Goal: Task Accomplishment & Management: Manage account settings

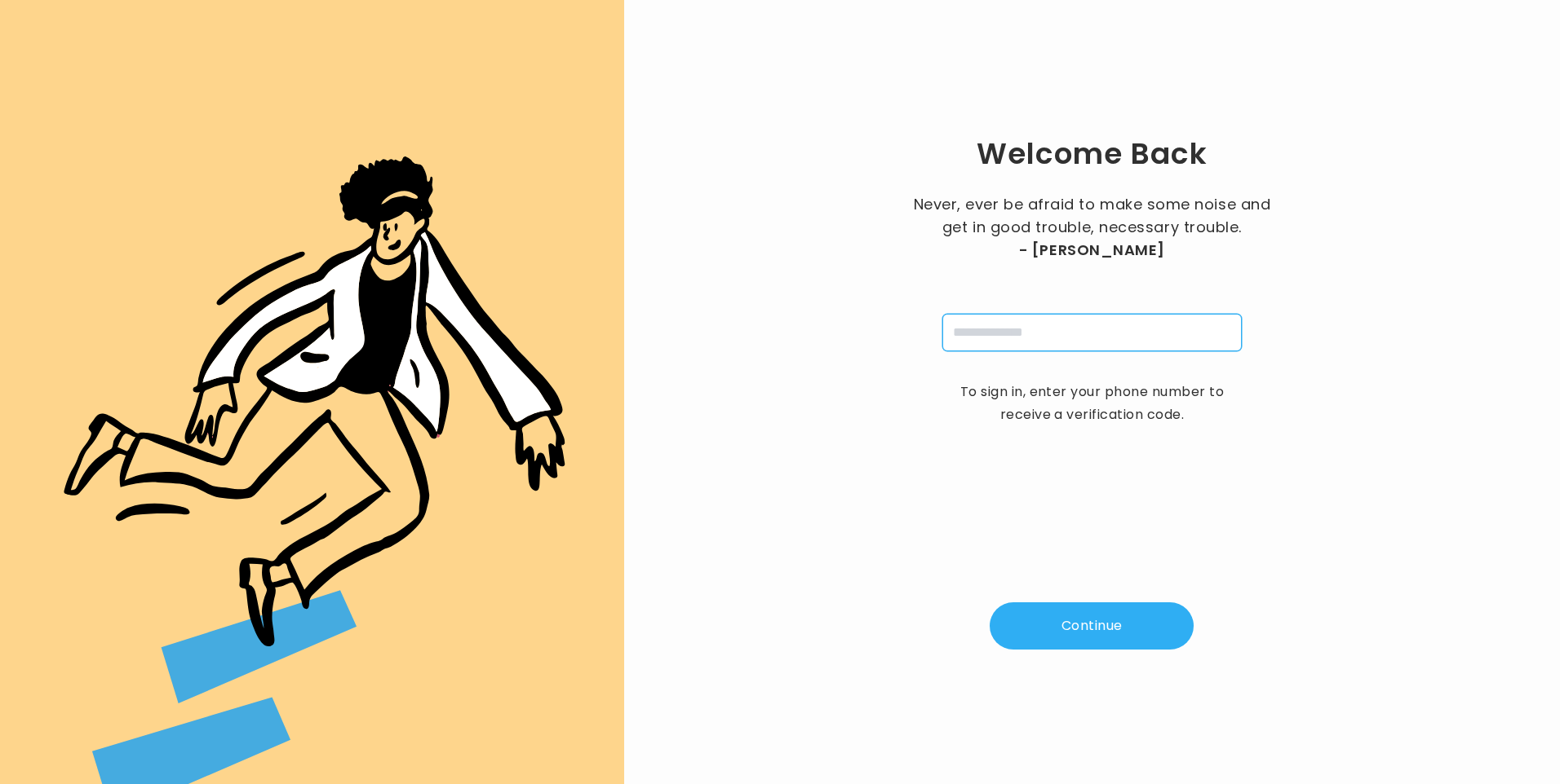
drag, startPoint x: 966, startPoint y: 318, endPoint x: 981, endPoint y: 335, distance: 22.7
click at [966, 318] on input "tel" at bounding box center [1092, 333] width 299 height 38
type input "**********"
click at [1119, 625] on button "Continue" at bounding box center [1091, 626] width 204 height 47
type input "*"
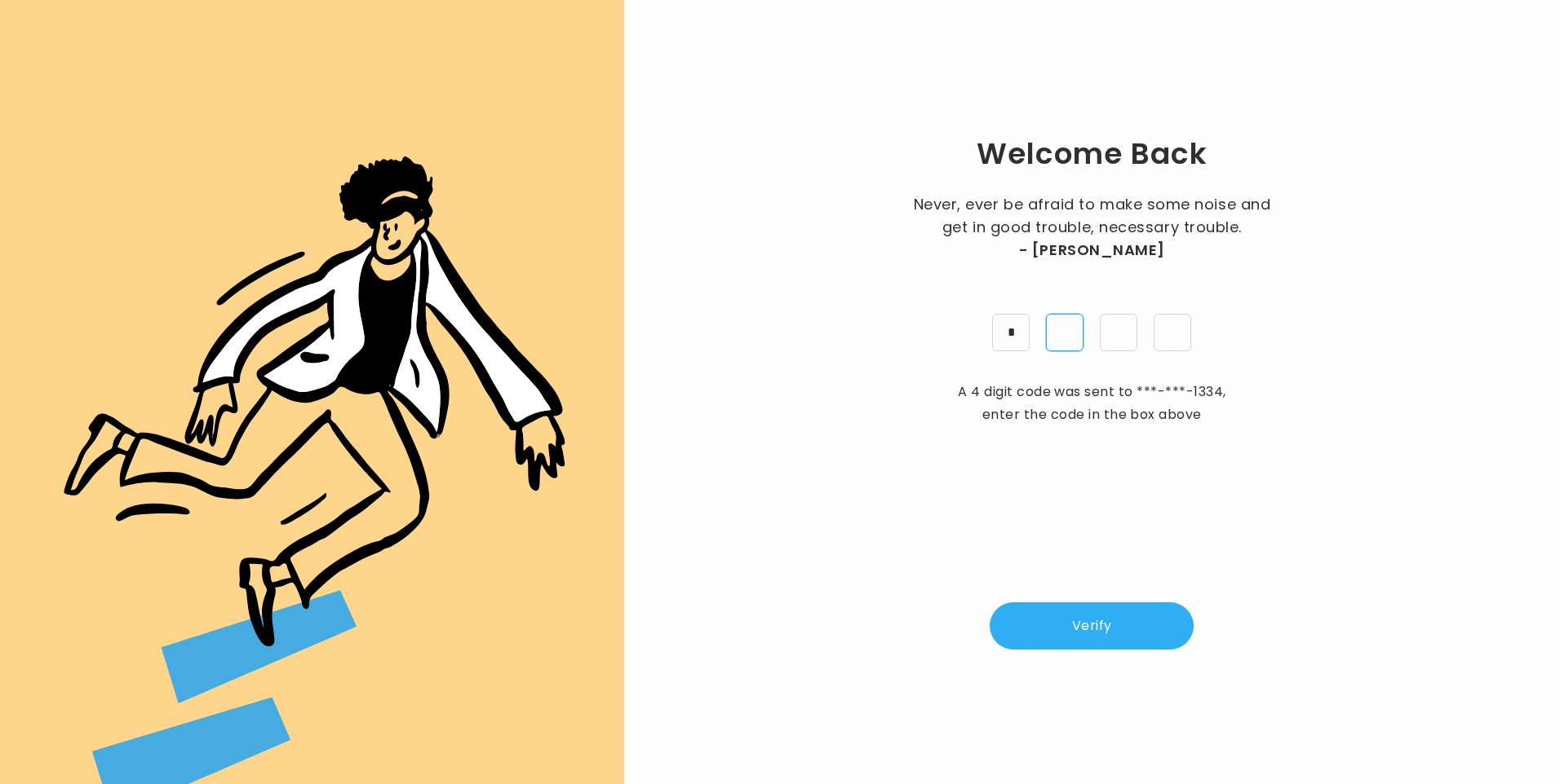
type input "*"
click at [1099, 634] on button "Verify" at bounding box center [1091, 626] width 204 height 47
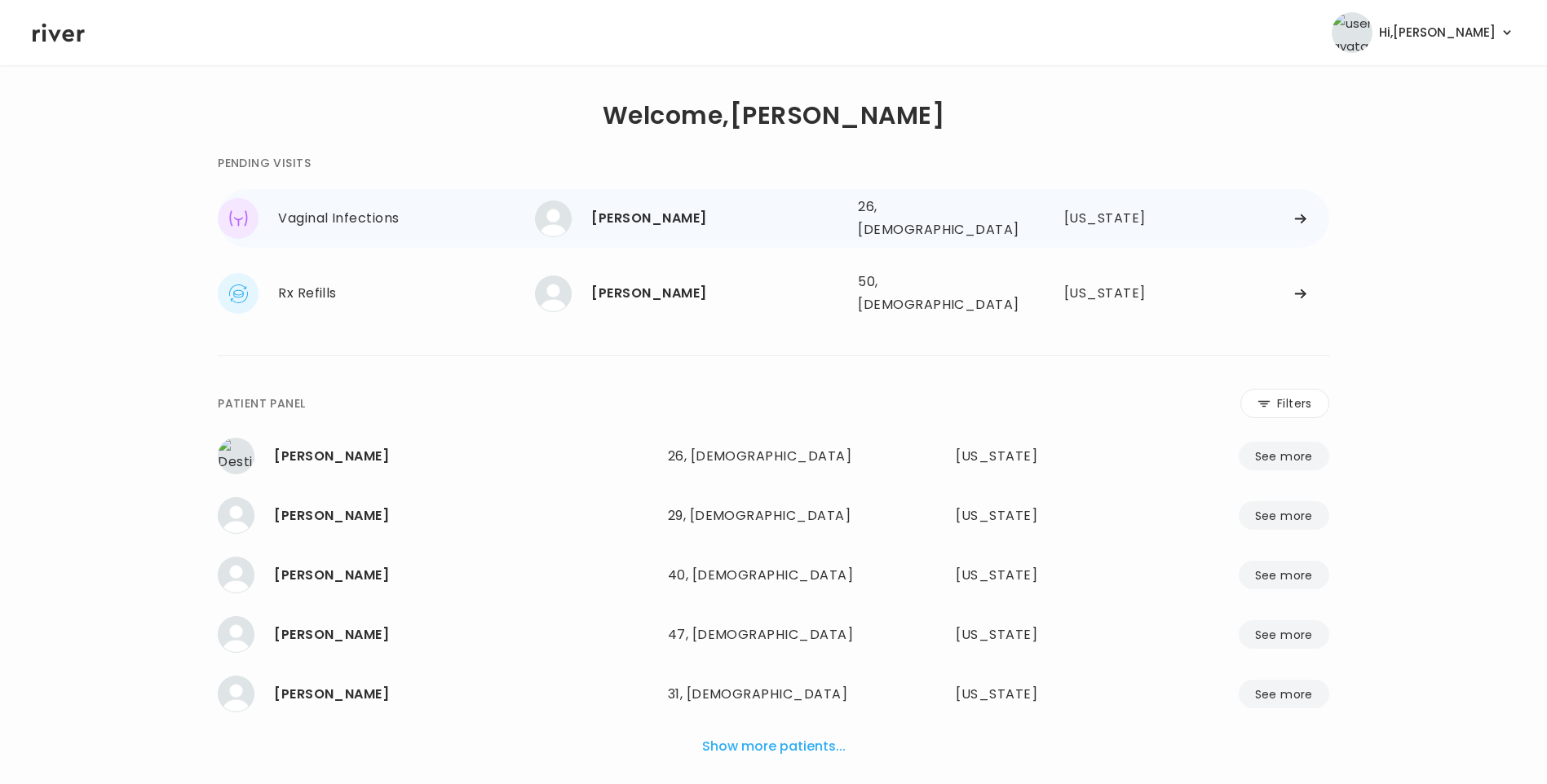
click at [663, 208] on div "[PERSON_NAME]" at bounding box center [718, 218] width 253 height 23
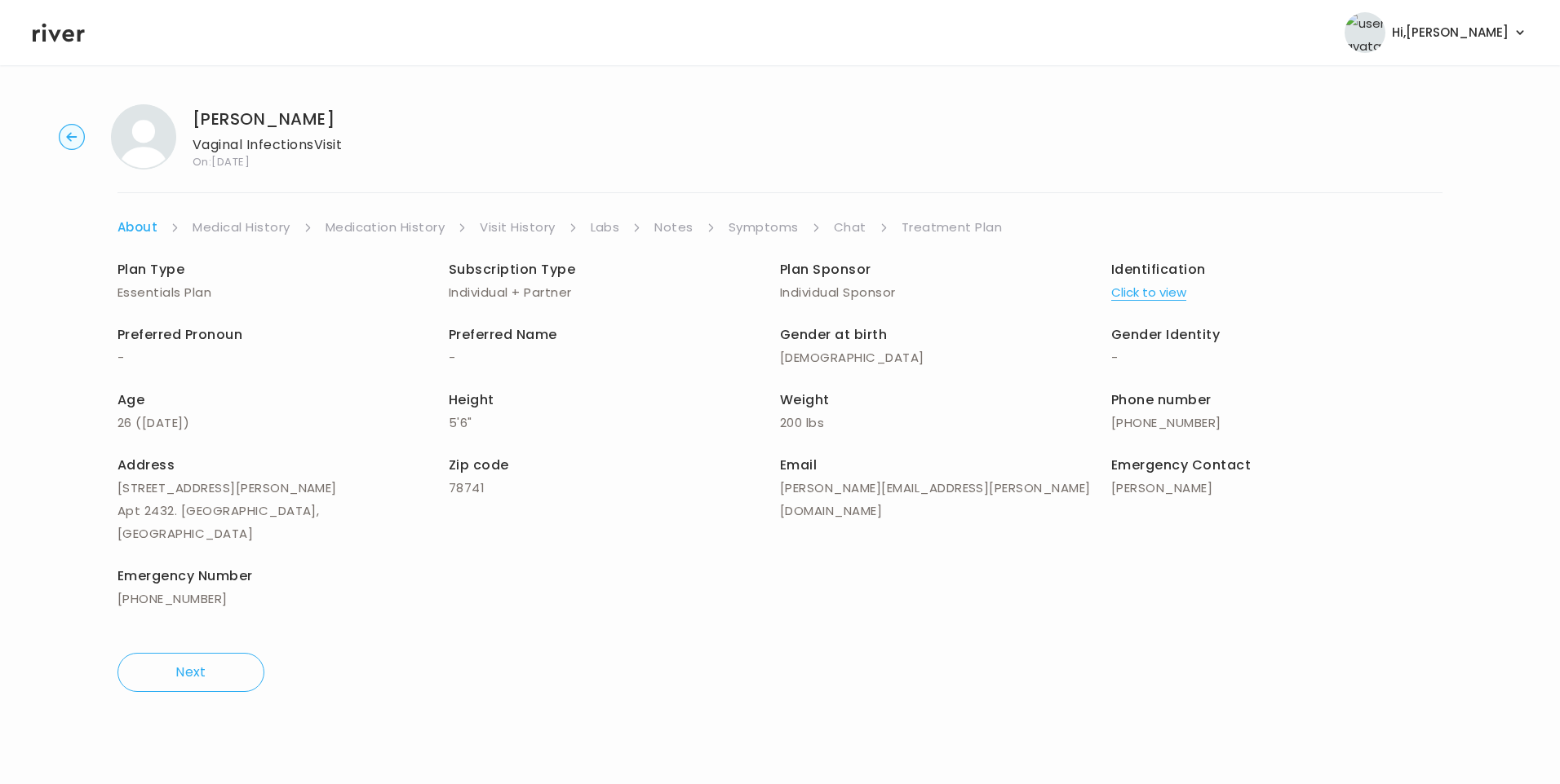
click at [850, 226] on link "Chat" at bounding box center [850, 227] width 33 height 23
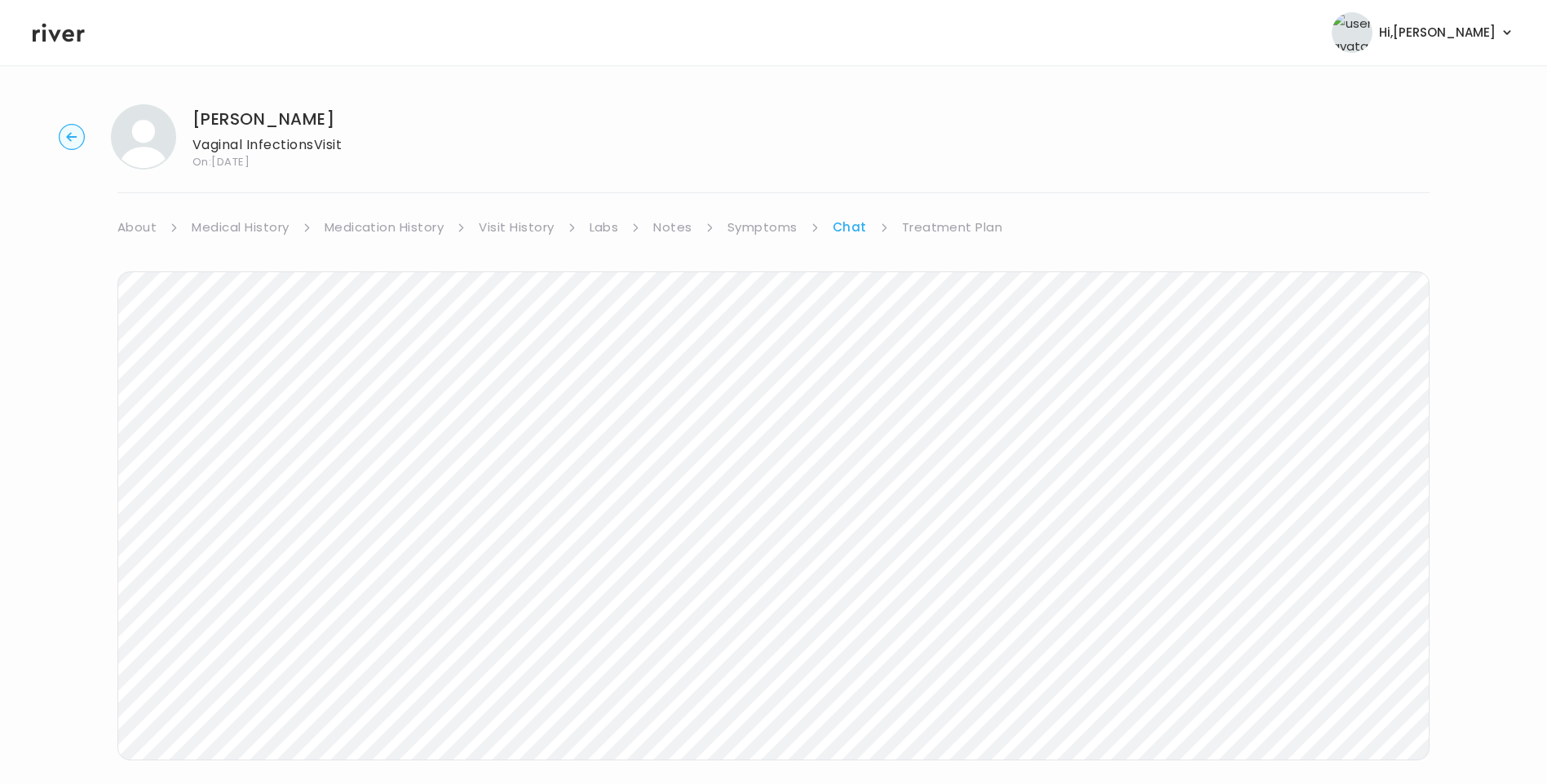
drag, startPoint x: 62, startPoint y: 30, endPoint x: 70, endPoint y: 36, distance: 10.0
click at [64, 30] on icon at bounding box center [59, 33] width 52 height 25
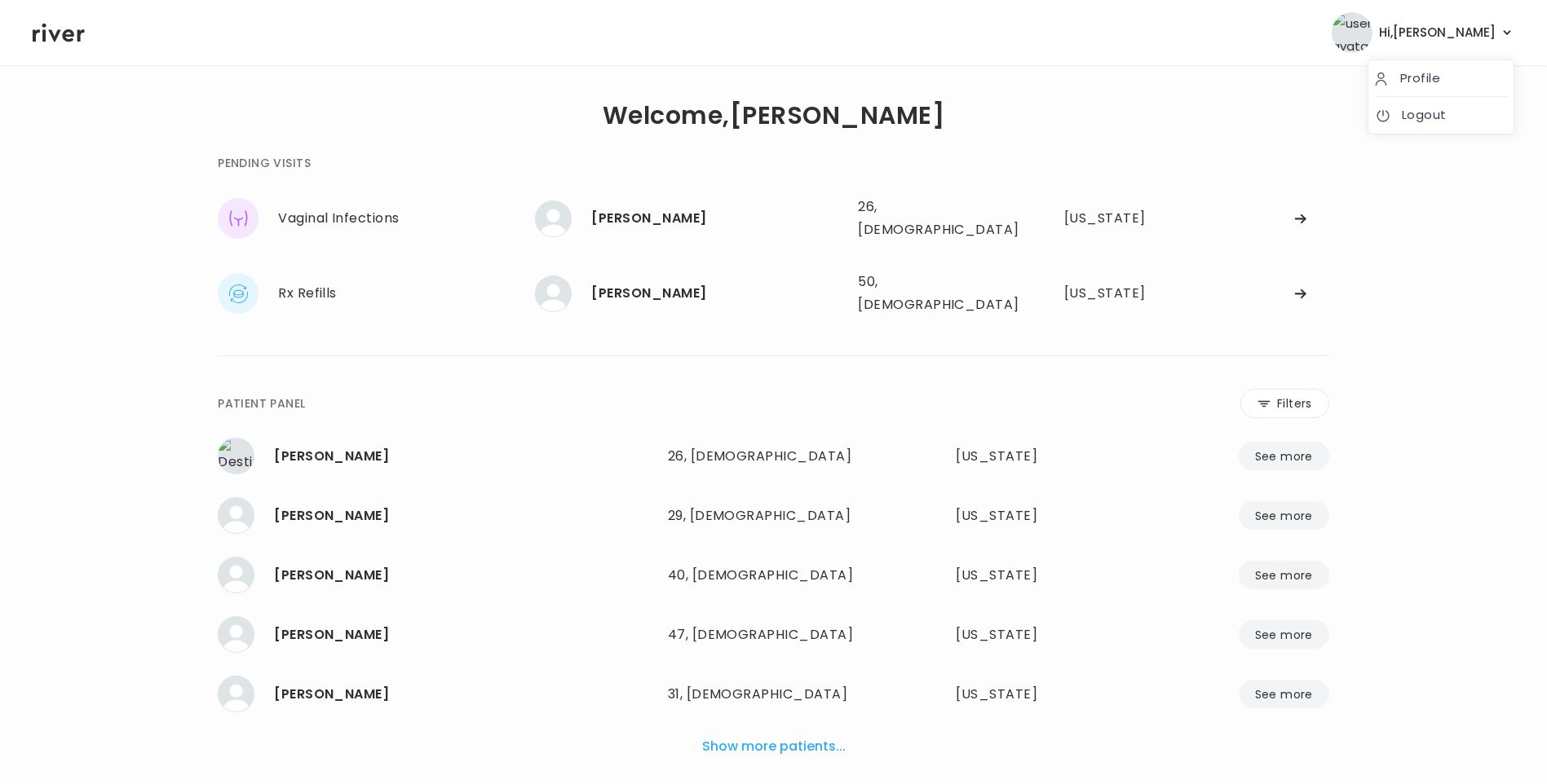
click at [1488, 26] on span "Hi, Lisa" at bounding box center [1437, 33] width 117 height 23
click at [1452, 110] on link "Logout" at bounding box center [1441, 115] width 132 height 23
